Goal: Task Accomplishment & Management: Use online tool/utility

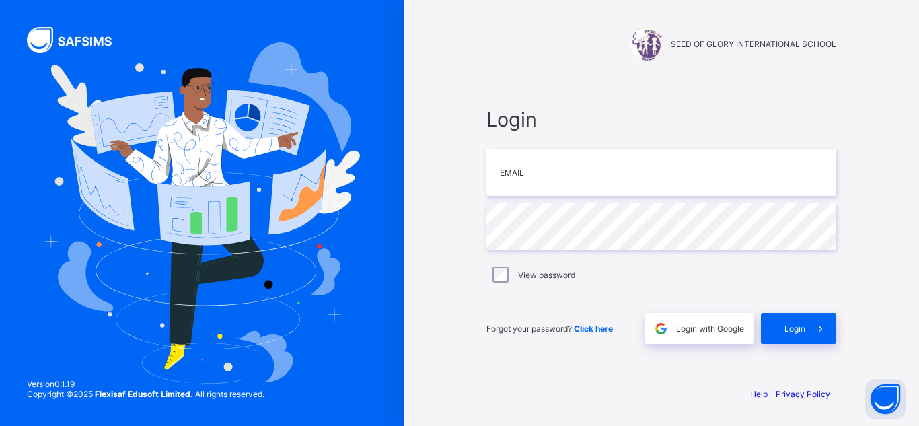
click at [805, 91] on div "Login Email Password View password Forgot your password? Click here Login with …" at bounding box center [661, 225] width 377 height 299
click at [503, 178] on input "email" at bounding box center [661, 172] width 350 height 47
type input "**********"
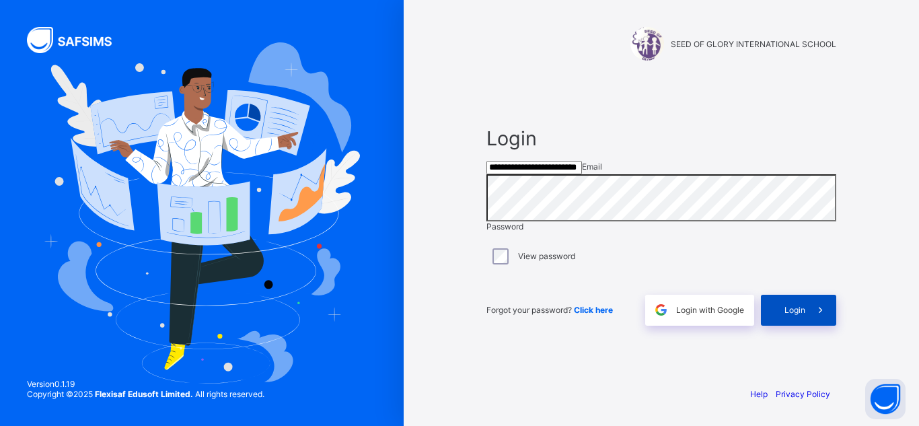
click at [788, 315] on span "Login" at bounding box center [794, 310] width 21 height 10
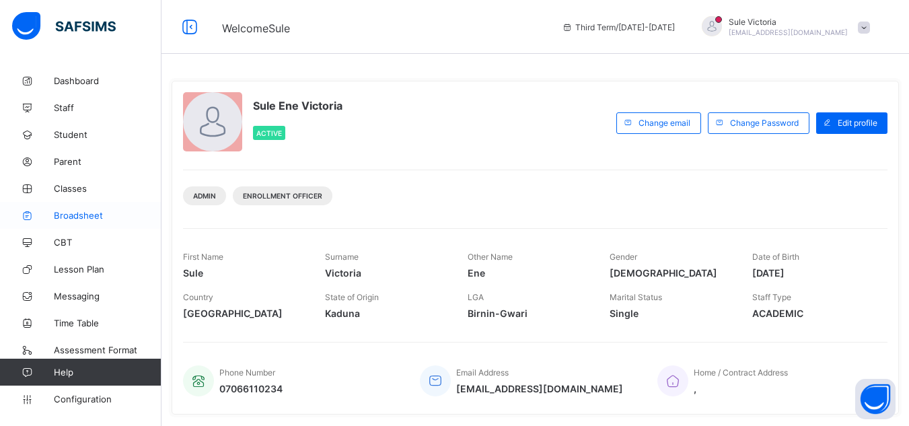
click at [64, 215] on span "Broadsheet" at bounding box center [108, 215] width 108 height 11
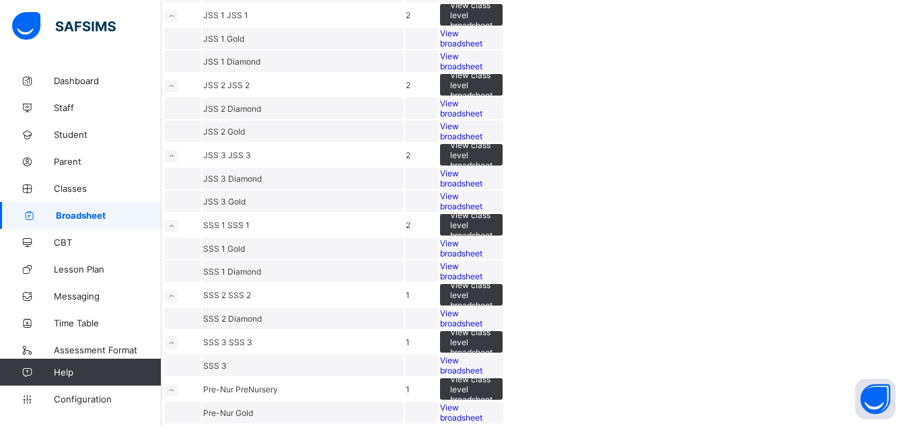
scroll to position [1292, 0]
click at [503, 402] on td "View broadsheet" at bounding box center [471, 413] width 64 height 22
click at [492, 210] on span "View class level broadsheet" at bounding box center [471, 225] width 42 height 30
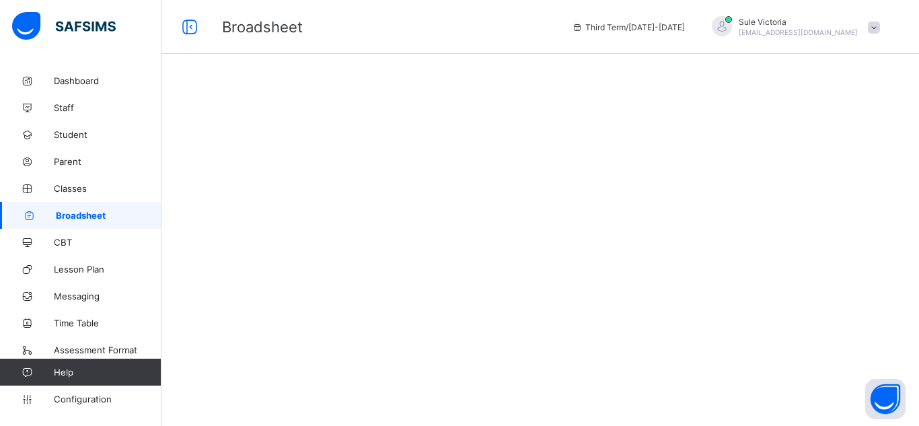
click at [845, 89] on div at bounding box center [540, 213] width 758 height 426
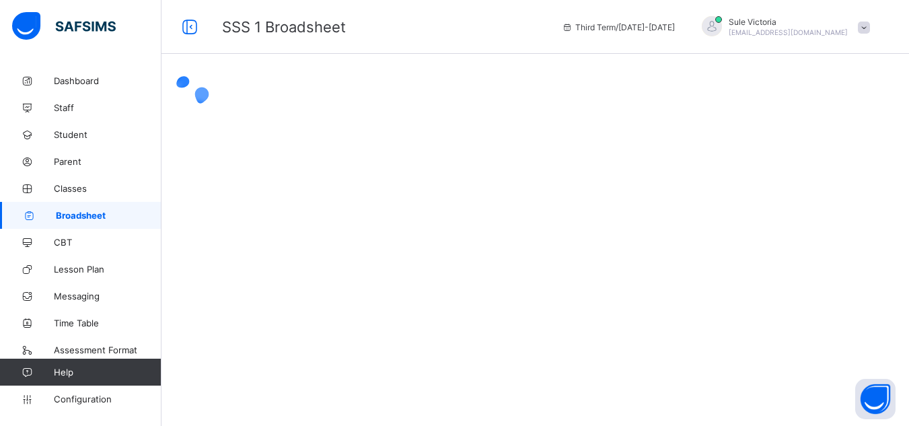
click at [583, 109] on div at bounding box center [534, 95] width 747 height 56
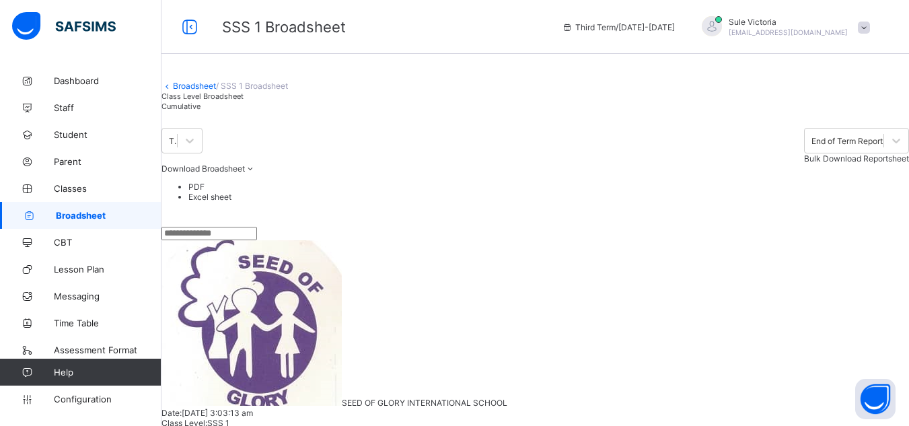
click at [871, 163] on span "Bulk Download Reportsheet" at bounding box center [856, 158] width 105 height 10
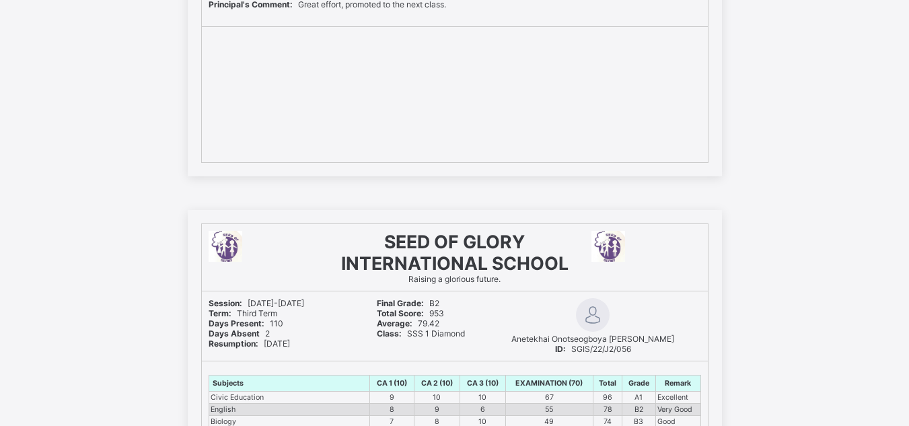
scroll to position [4117, 0]
